Goal: Download file/media

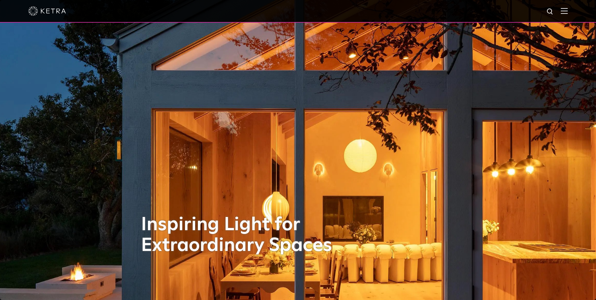
click at [557, 17] on div at bounding box center [298, 11] width 540 height 22
click at [554, 10] on img at bounding box center [551, 12] width 8 height 8
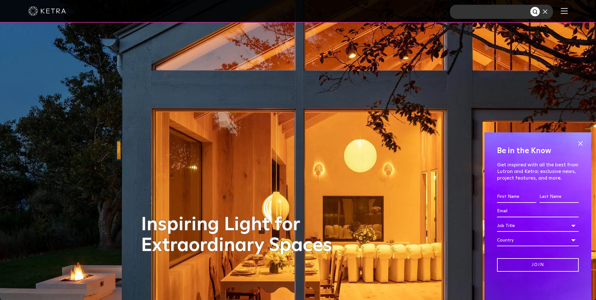
click at [566, 10] on img at bounding box center [564, 11] width 7 height 6
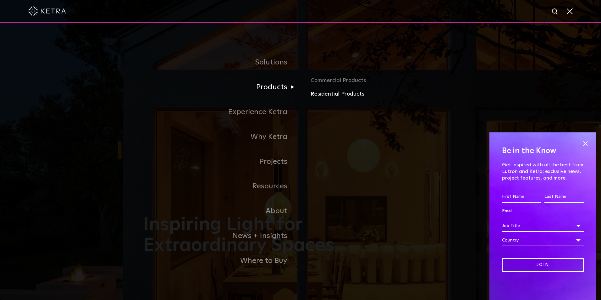
click at [353, 94] on link "Residential Products" at bounding box center [384, 94] width 147 height 9
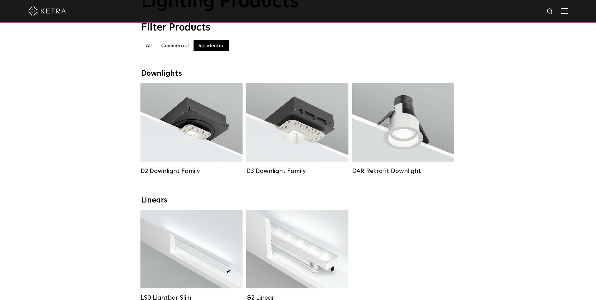
scroll to position [63, 0]
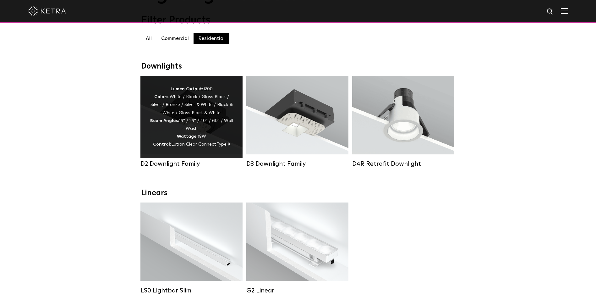
click at [163, 164] on div "D2 Downlight Family" at bounding box center [191, 164] width 102 height 8
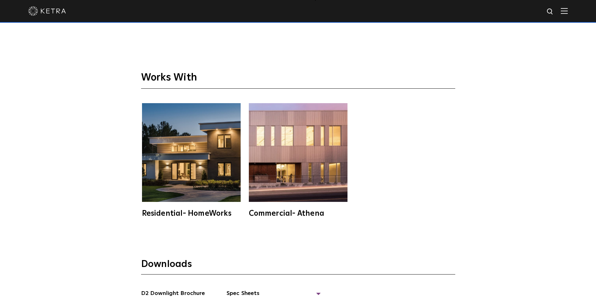
scroll to position [1823, 0]
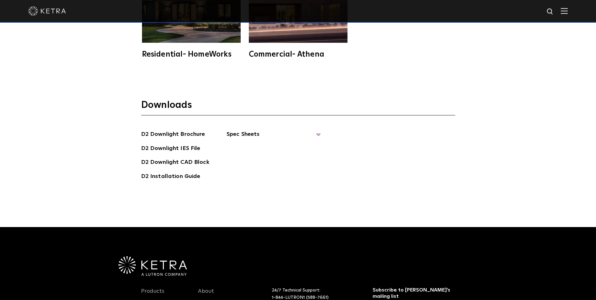
click at [248, 130] on span "Spec Sheets" at bounding box center [274, 137] width 94 height 14
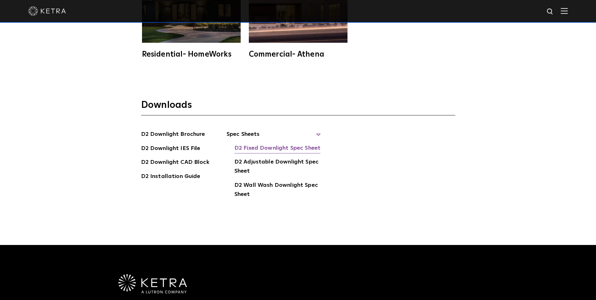
click at [267, 144] on link "D2 Fixed Downlight Spec Sheet" at bounding box center [277, 149] width 86 height 10
